Goal: Navigation & Orientation: Understand site structure

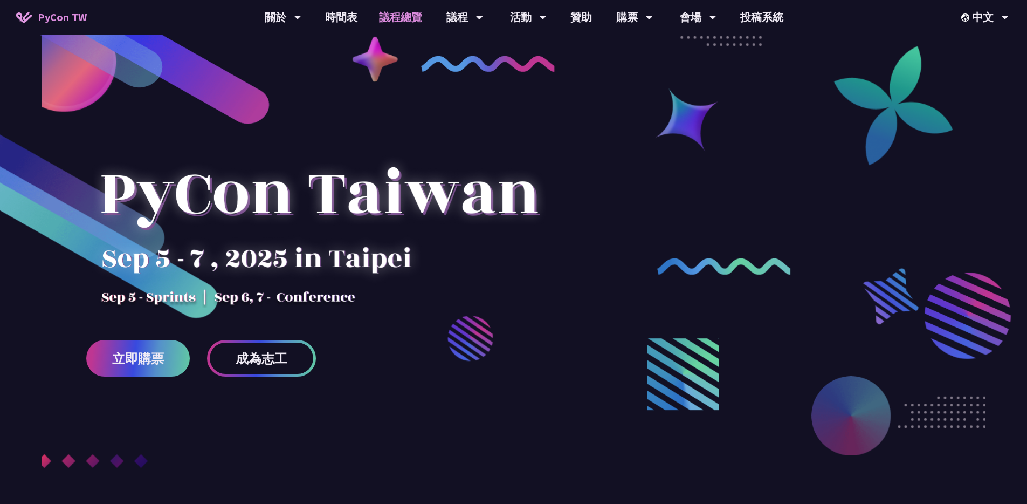
click at [370, 18] on link "議程總覽" at bounding box center [400, 17] width 65 height 35
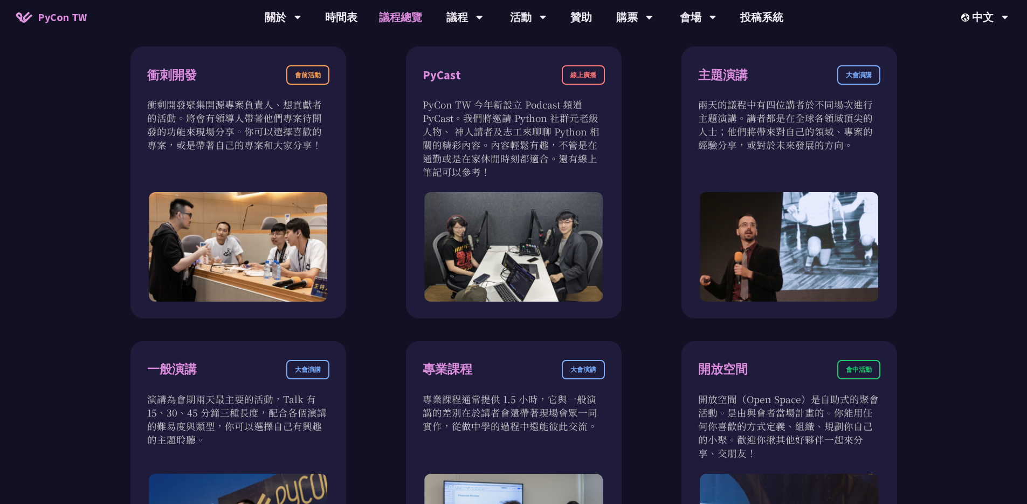
scroll to position [389, 0]
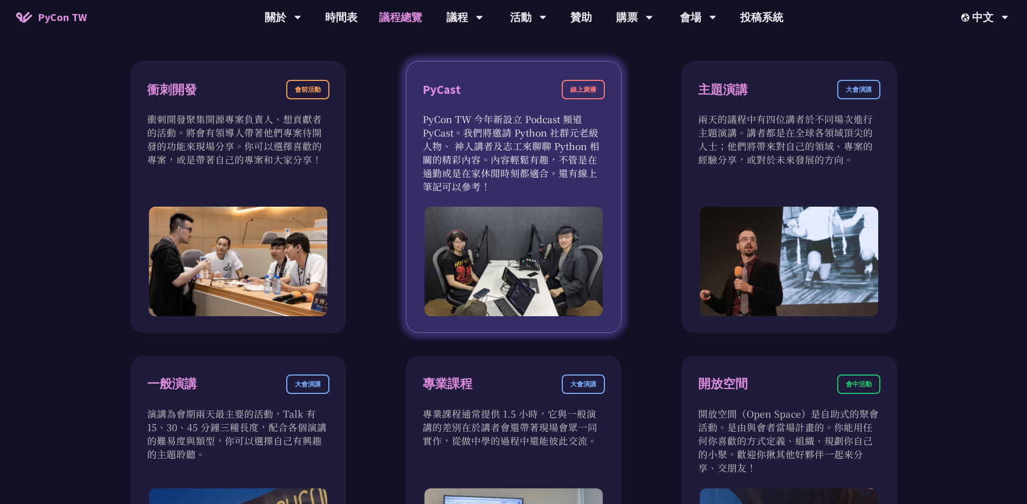
click at [480, 162] on p "PyCon TW 今年新設立 Podcast 頻道 PyCast。我們將邀請 Python 社群元老級人物、 神人講者及志工來聊聊 Python 相關的精彩內…" at bounding box center [514, 152] width 182 height 81
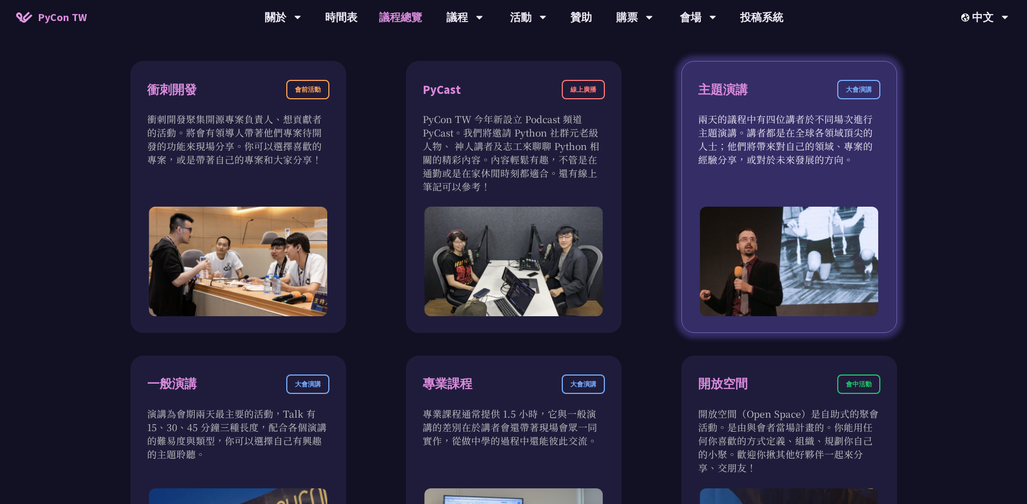
click at [727, 135] on p "兩天的議程中有四位講者於不同場次進行主題演講。講者都是在全球各領域頂尖的人士；他們將帶來對自己的領域、專案的經驗分享，或對於未來發展的方向。" at bounding box center [789, 139] width 182 height 54
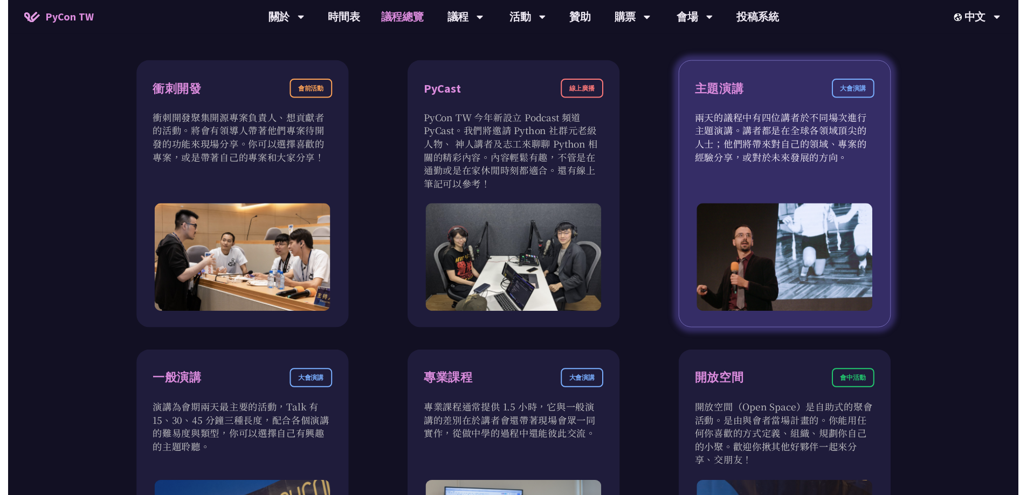
scroll to position [0, 0]
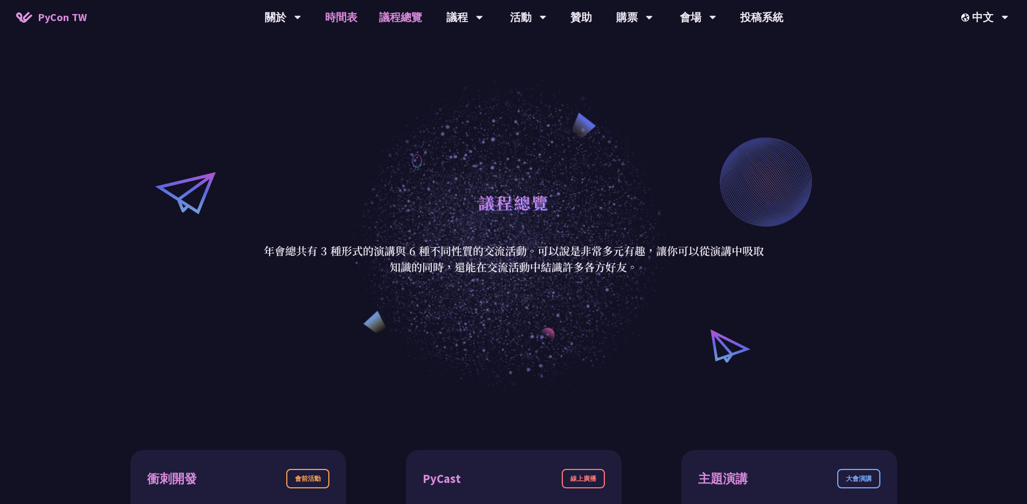
click at [355, 24] on link "時間表" at bounding box center [341, 17] width 54 height 35
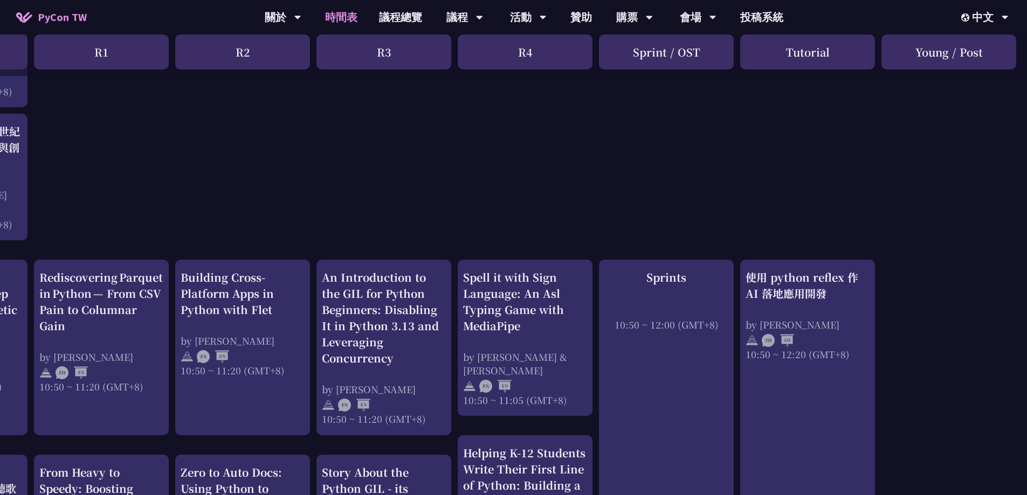
scroll to position [280, 5]
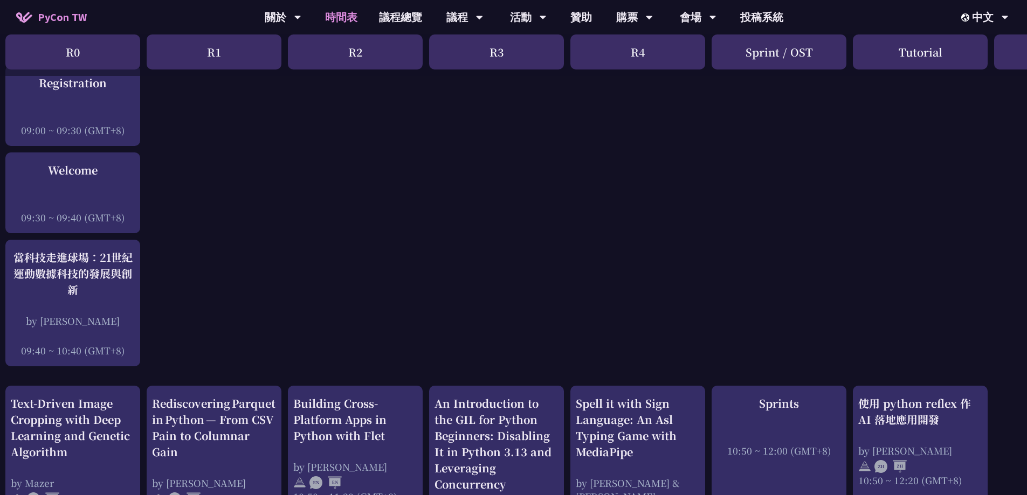
scroll to position [0, 5]
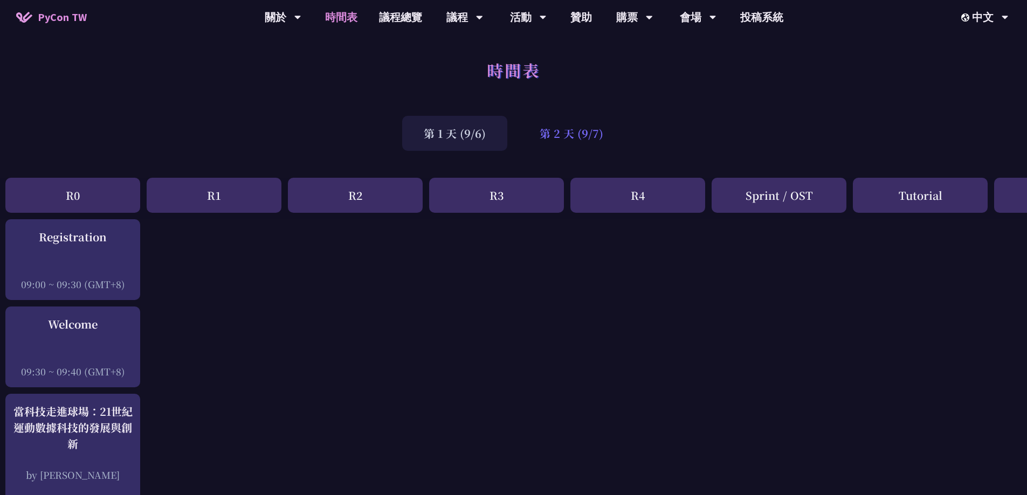
click at [582, 129] on div "第 2 天 (9/7)" at bounding box center [571, 133] width 107 height 35
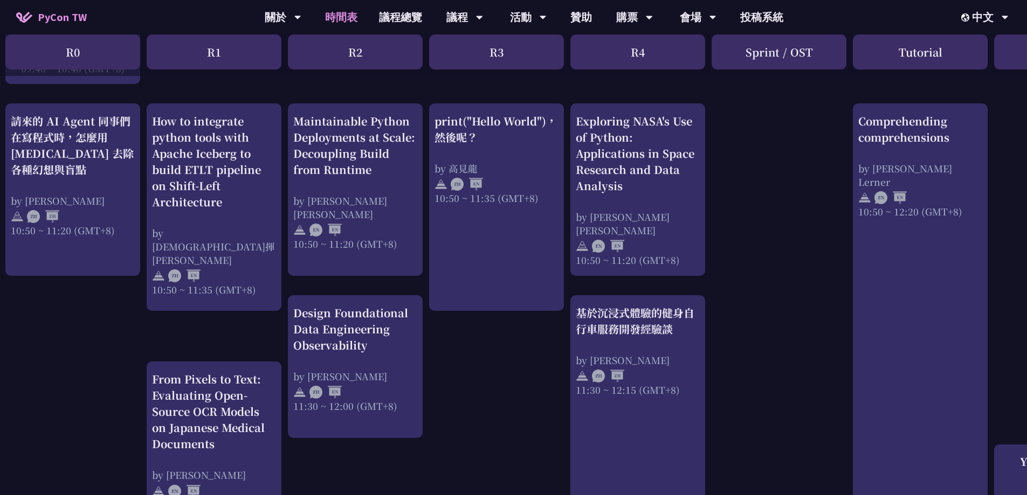
scroll to position [423, 5]
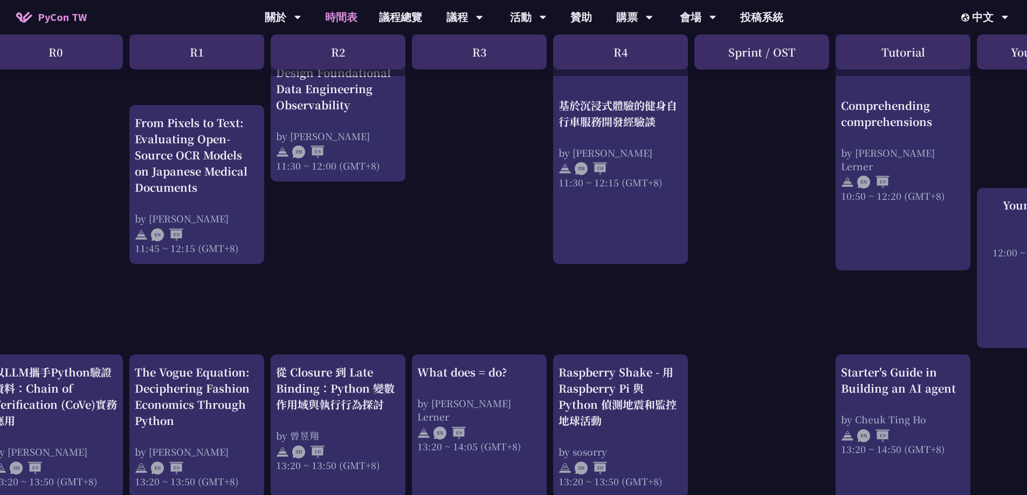
scroll to position [677, 9]
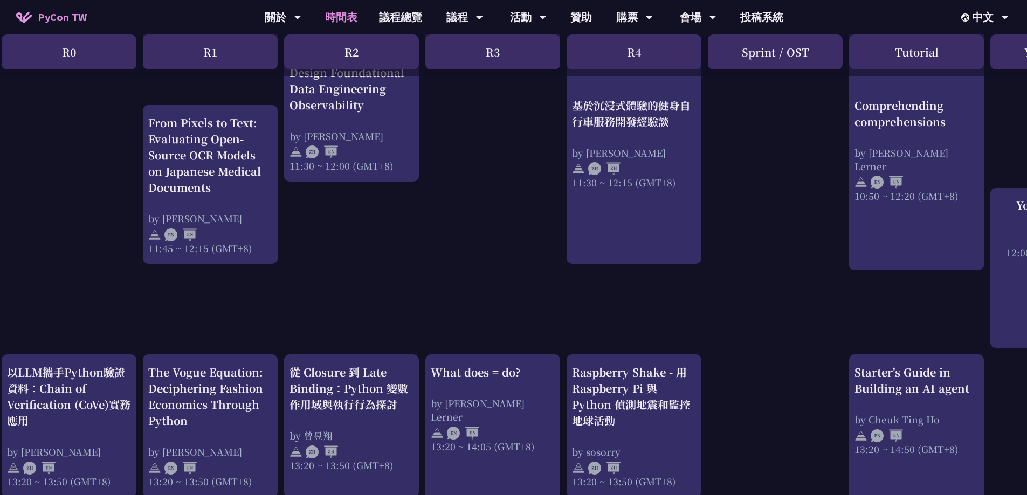
click at [495, 277] on div "print("Hello World")，然後呢？ by [PERSON_NAME] 10:50 ~ 11:35 (GMT+8) What does = do…" at bounding box center [563, 356] width 1145 height 1628
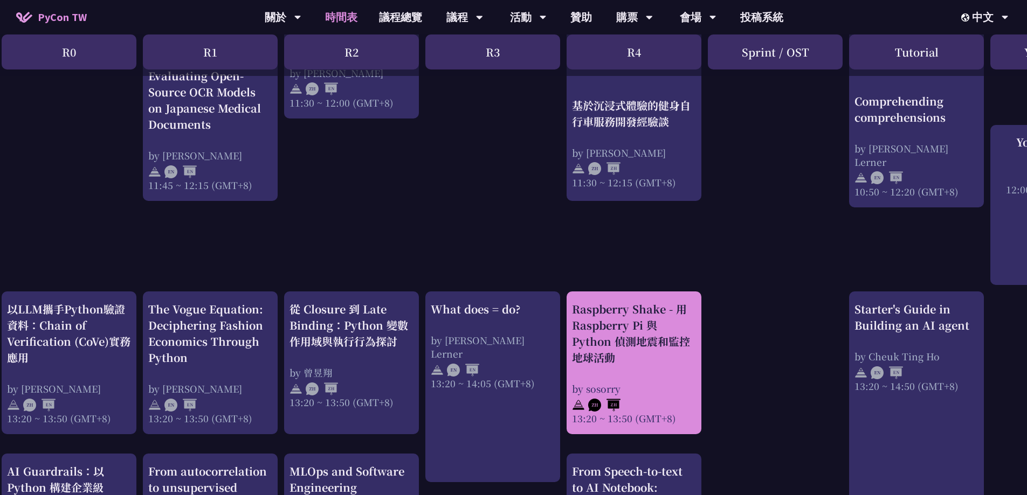
scroll to position [744, 9]
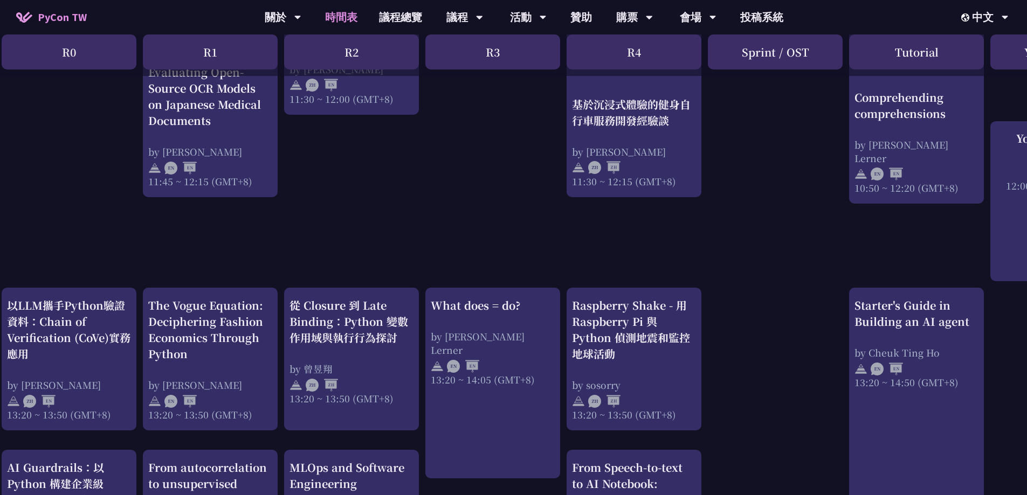
click at [738, 306] on div "print("Hello World")，然後呢？ by [PERSON_NAME] 10:50 ~ 11:35 (GMT+8) What does = do…" at bounding box center [563, 289] width 1145 height 1628
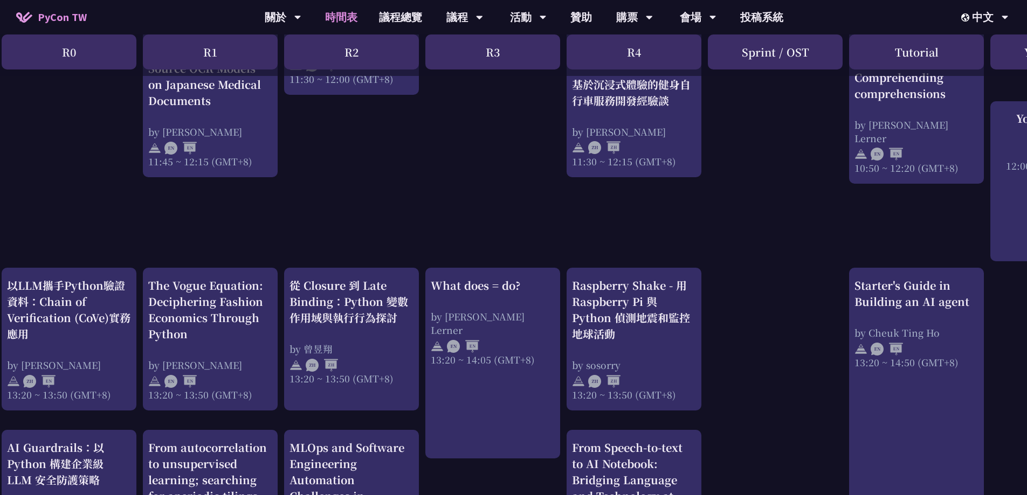
click at [738, 306] on div "print("Hello World")，然後呢？ by [PERSON_NAME] 10:50 ~ 11:35 (GMT+8) What does = do…" at bounding box center [563, 269] width 1145 height 1628
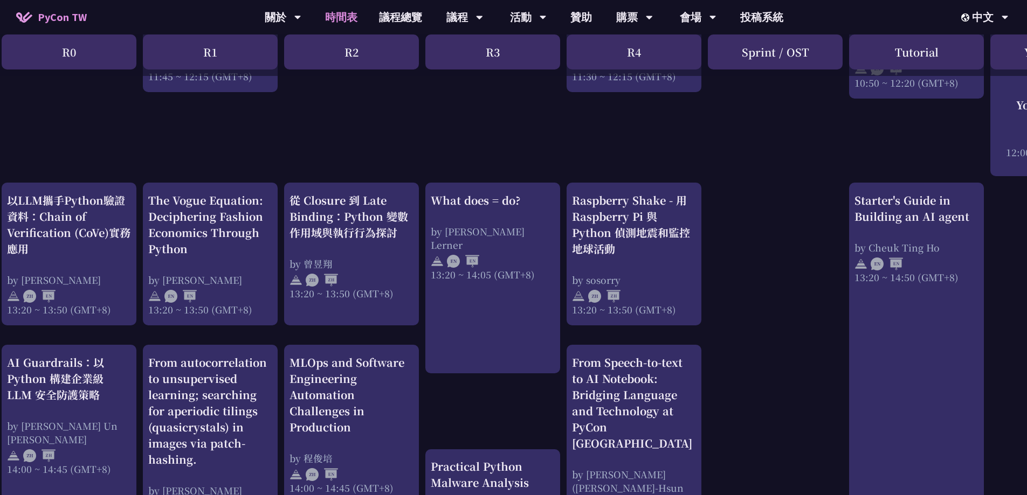
scroll to position [850, 9]
click at [738, 306] on div "print("Hello World")，然後呢？ by [PERSON_NAME] 10:50 ~ 11:35 (GMT+8) What does = do…" at bounding box center [563, 184] width 1145 height 1628
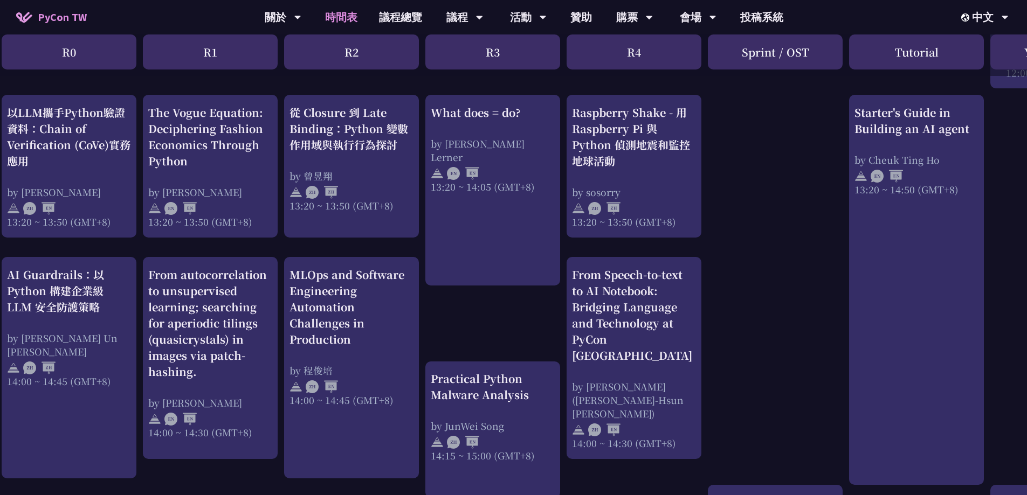
scroll to position [951, 9]
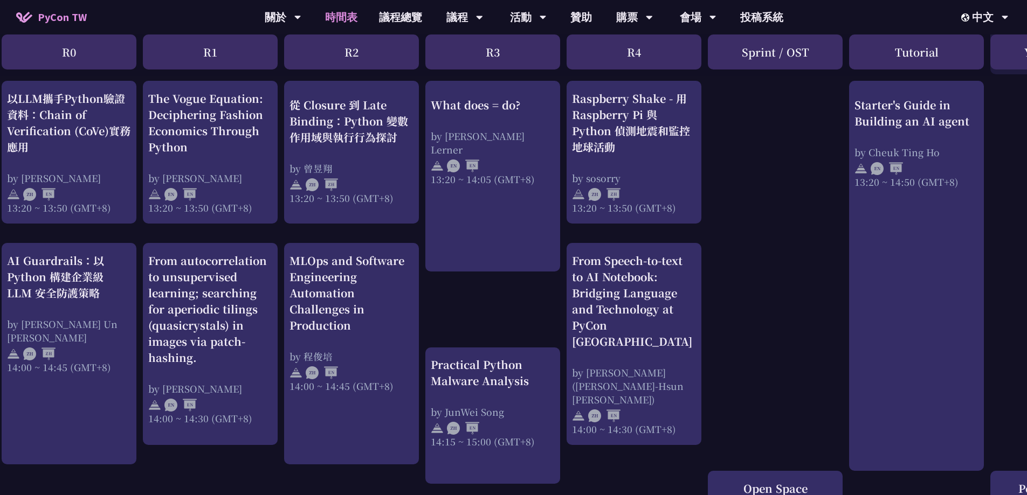
click at [738, 306] on div "print("Hello World")，然後呢？ by [PERSON_NAME] 10:50 ~ 11:35 (GMT+8) What does = do…" at bounding box center [563, 82] width 1145 height 1628
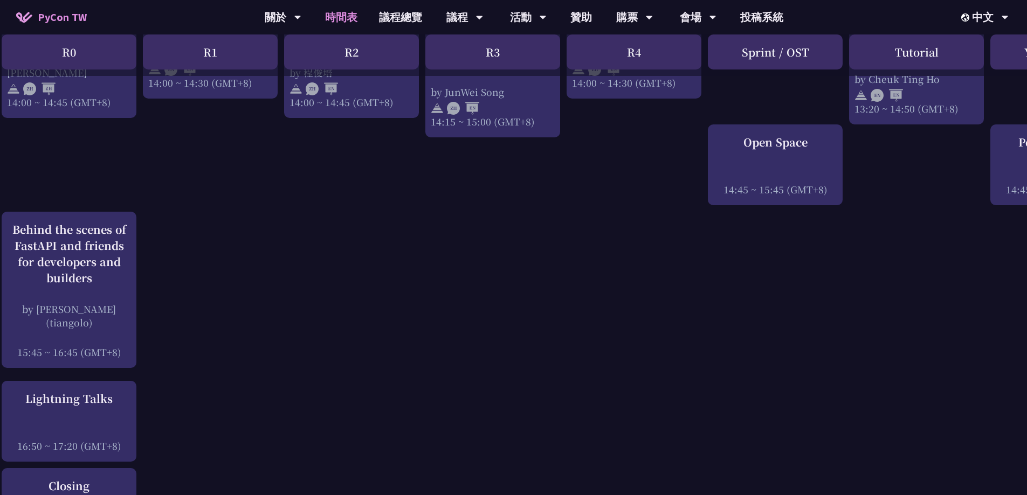
scroll to position [1308, 9]
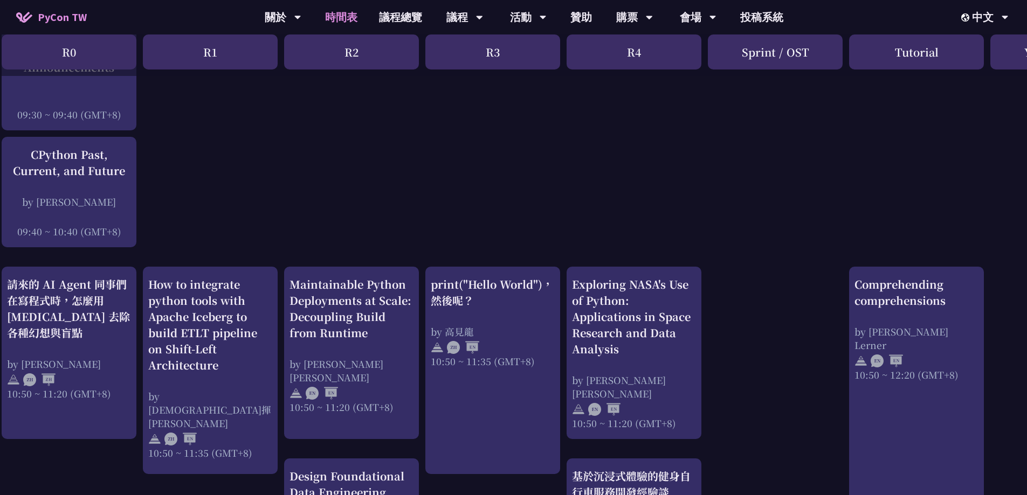
scroll to position [0, 9]
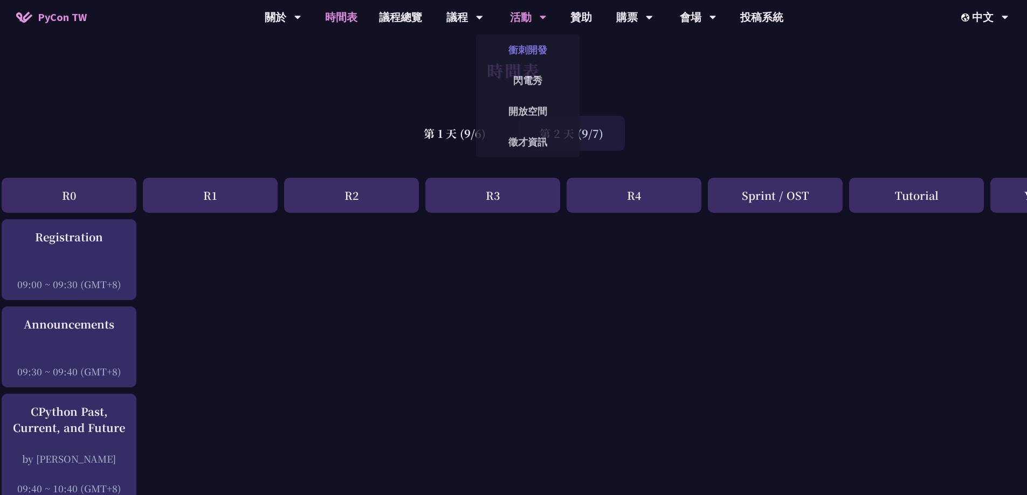
click at [519, 51] on link "衝刺開發" at bounding box center [528, 49] width 104 height 25
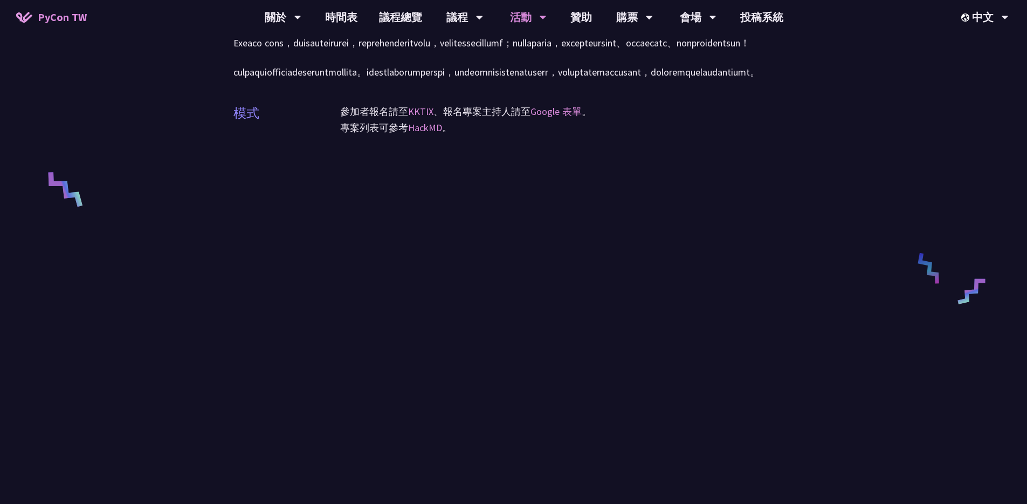
scroll to position [344, 0]
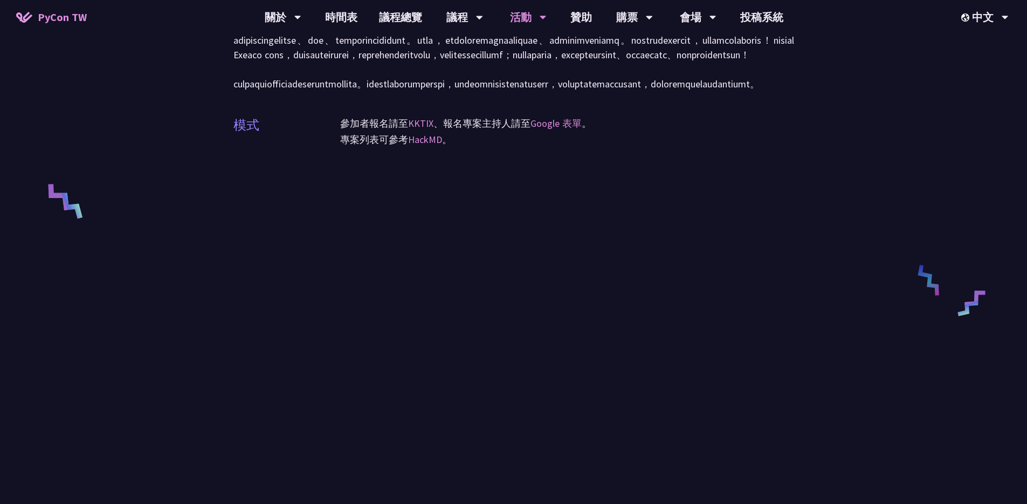
click at [567, 148] on p "專案列表可參考 HackMD 。" at bounding box center [567, 140] width 454 height 16
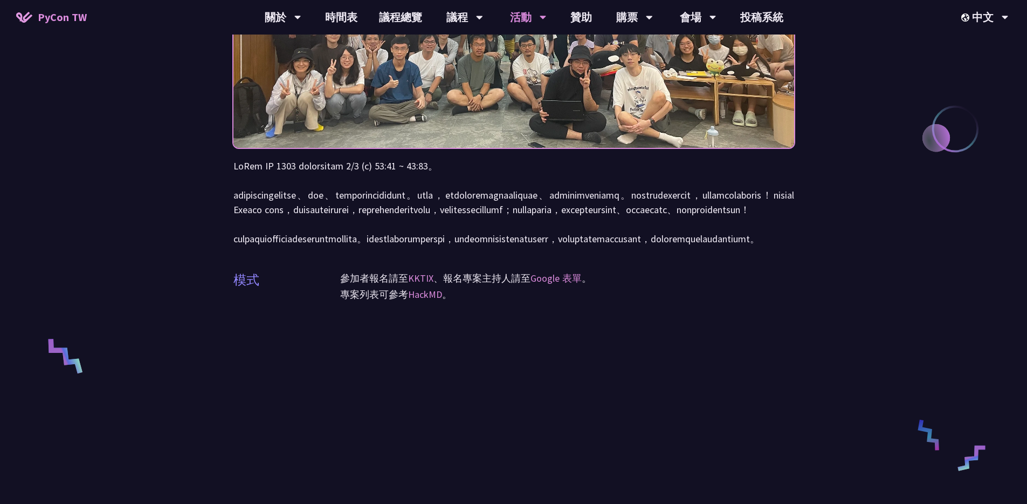
scroll to position [0, 0]
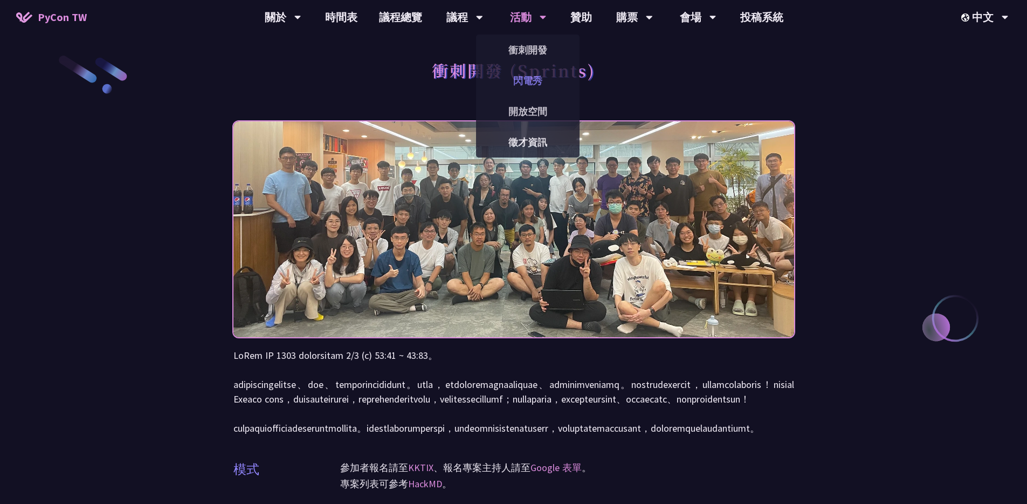
click at [523, 78] on link "閃電秀" at bounding box center [528, 80] width 104 height 25
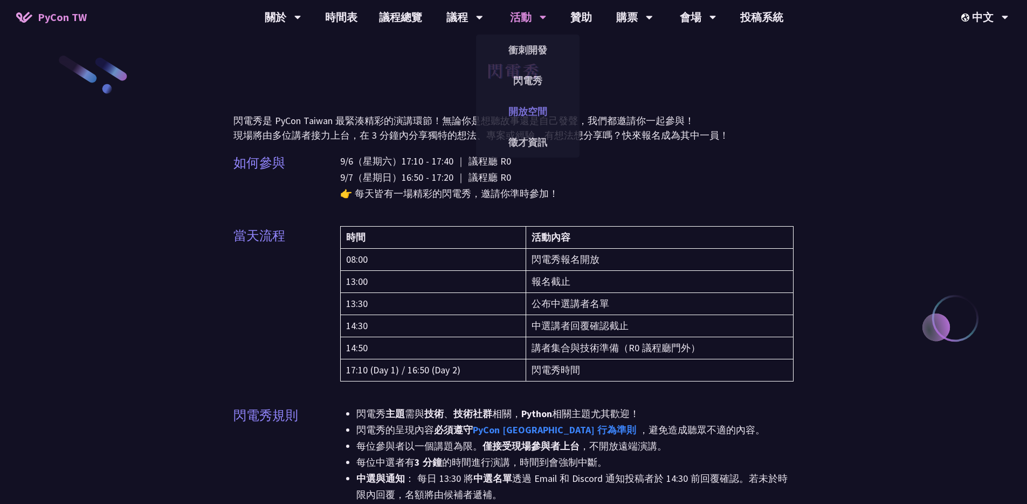
click at [530, 105] on link "開放空間" at bounding box center [528, 111] width 104 height 25
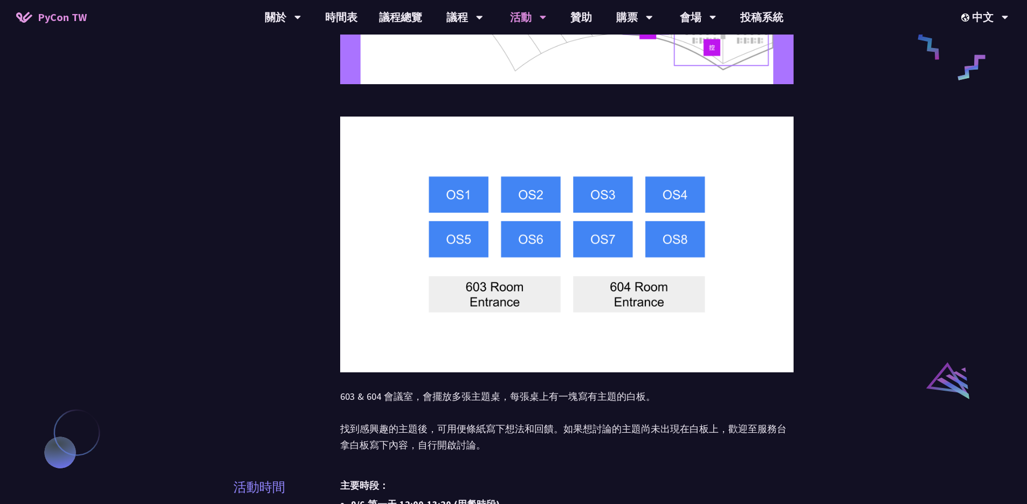
scroll to position [363, 0]
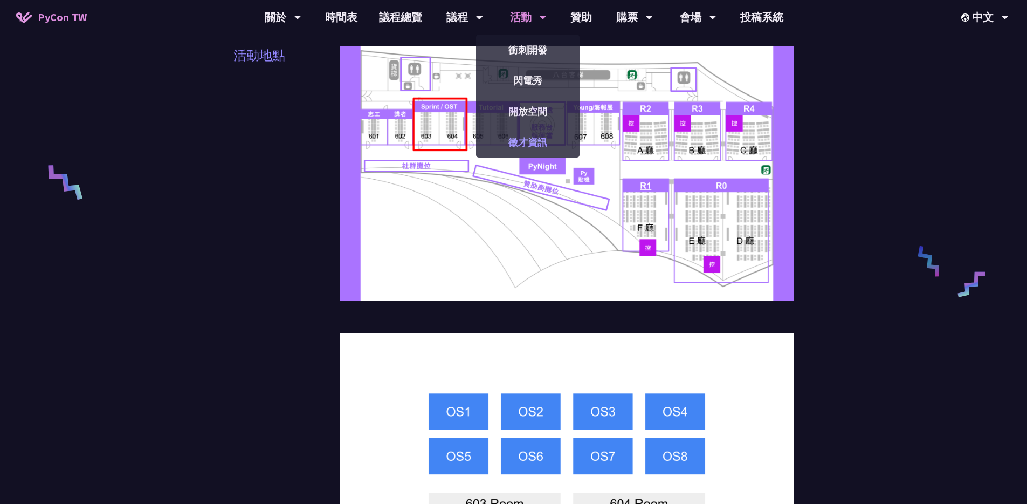
click at [532, 135] on link "徵才資訊" at bounding box center [528, 141] width 104 height 25
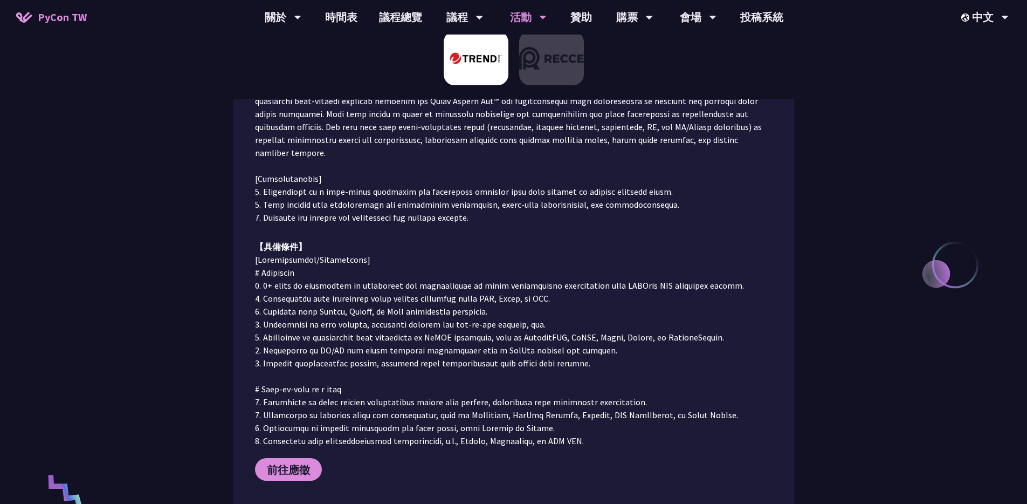
scroll to position [687, 0]
